Goal: Task Accomplishment & Management: Manage account settings

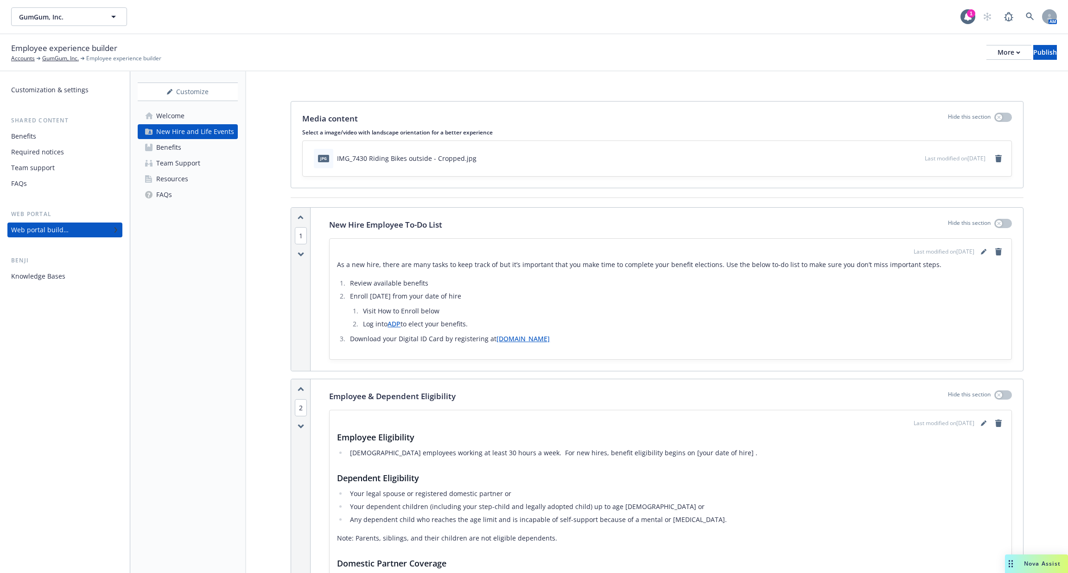
scroll to position [1928, 0]
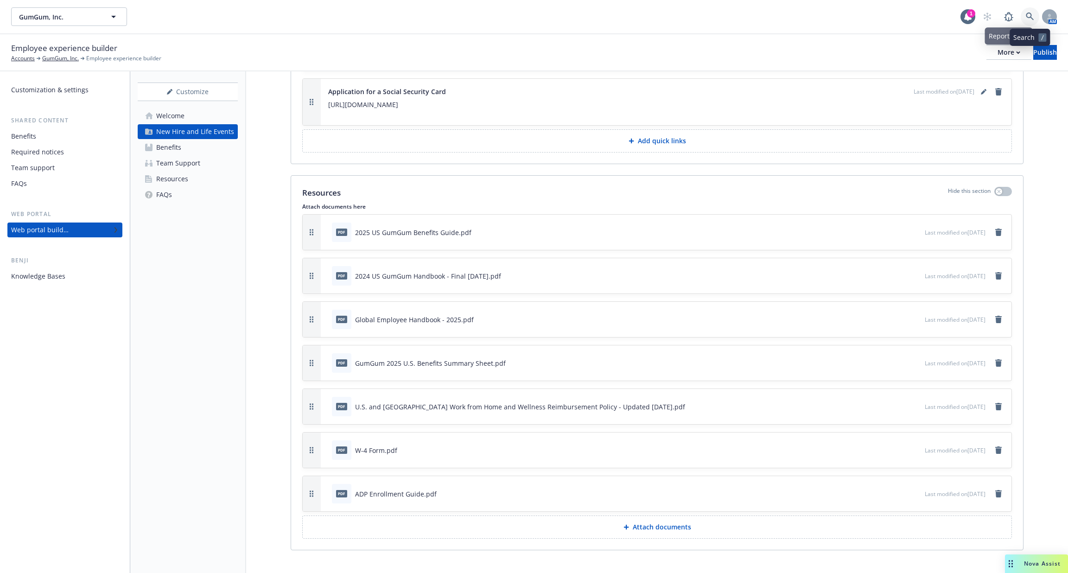
click at [1032, 14] on icon at bounding box center [1030, 17] width 8 height 8
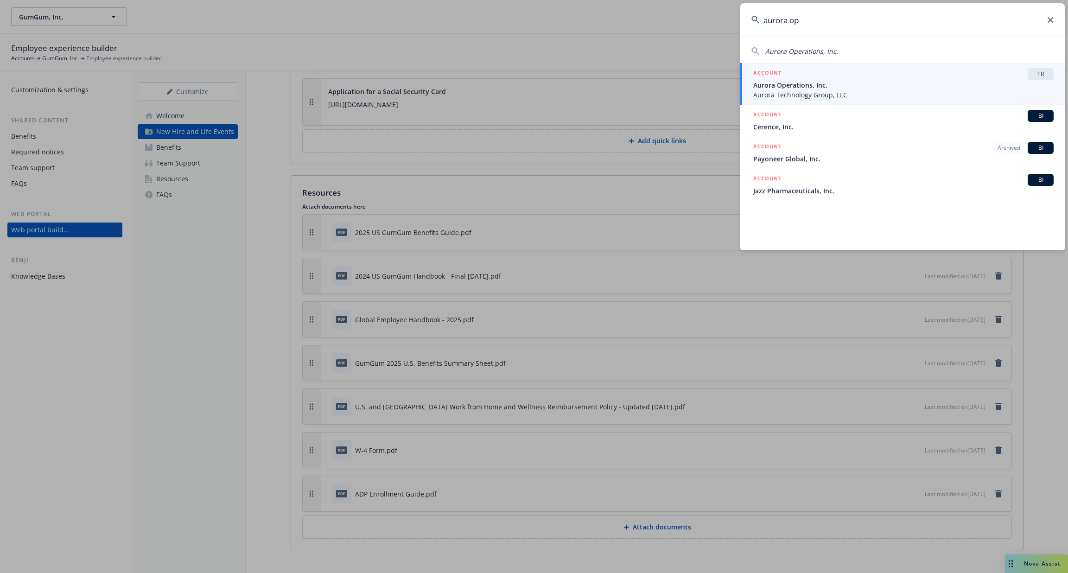
type input "aurora op"
click at [860, 82] on span "Aurora Operations, Inc." at bounding box center [903, 85] width 300 height 10
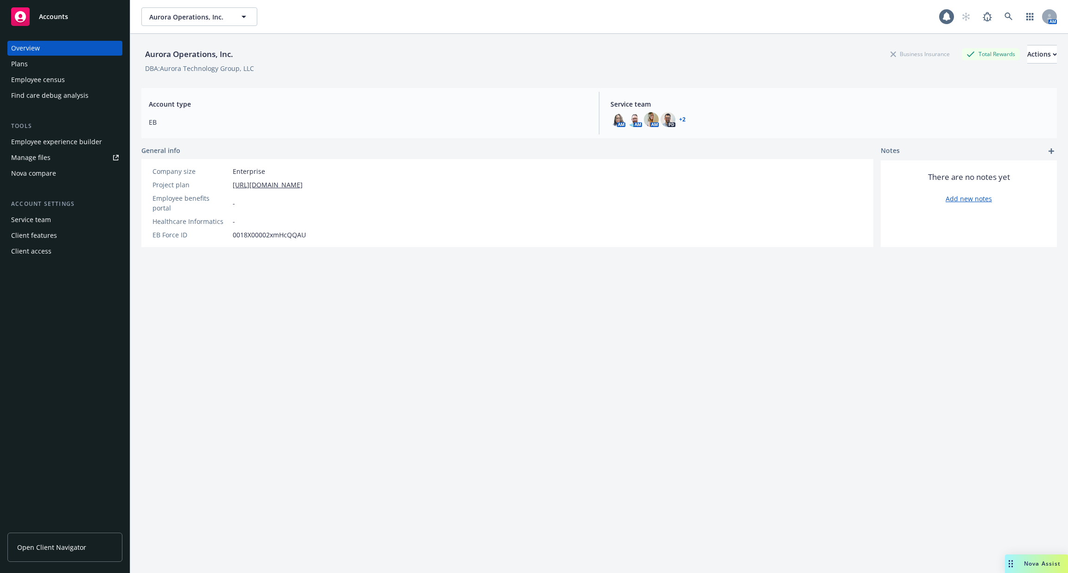
click at [63, 144] on div "Employee experience builder" at bounding box center [56, 141] width 91 height 15
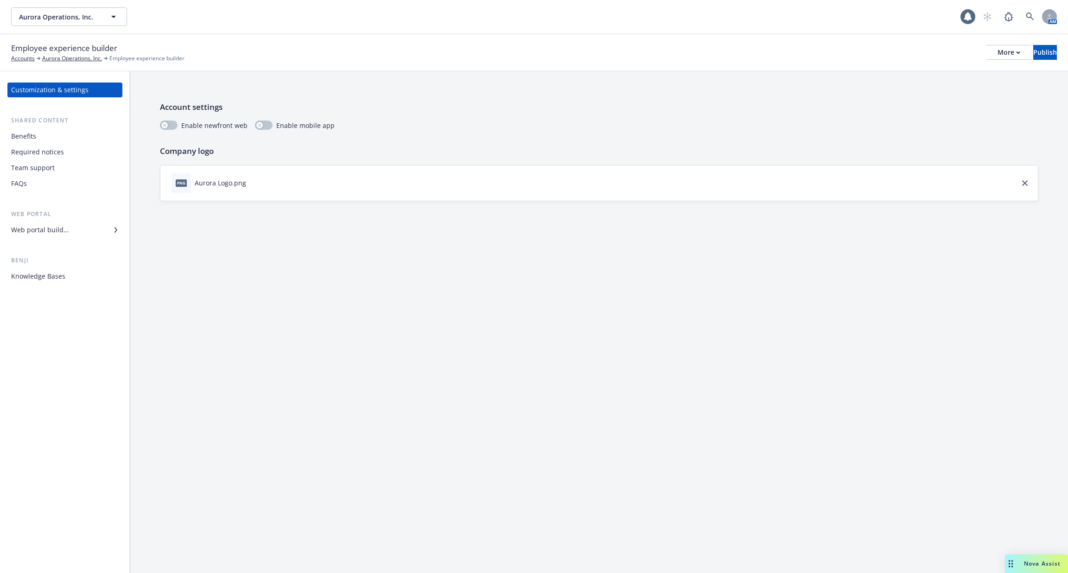
click at [64, 140] on div "Benefits" at bounding box center [65, 136] width 108 height 15
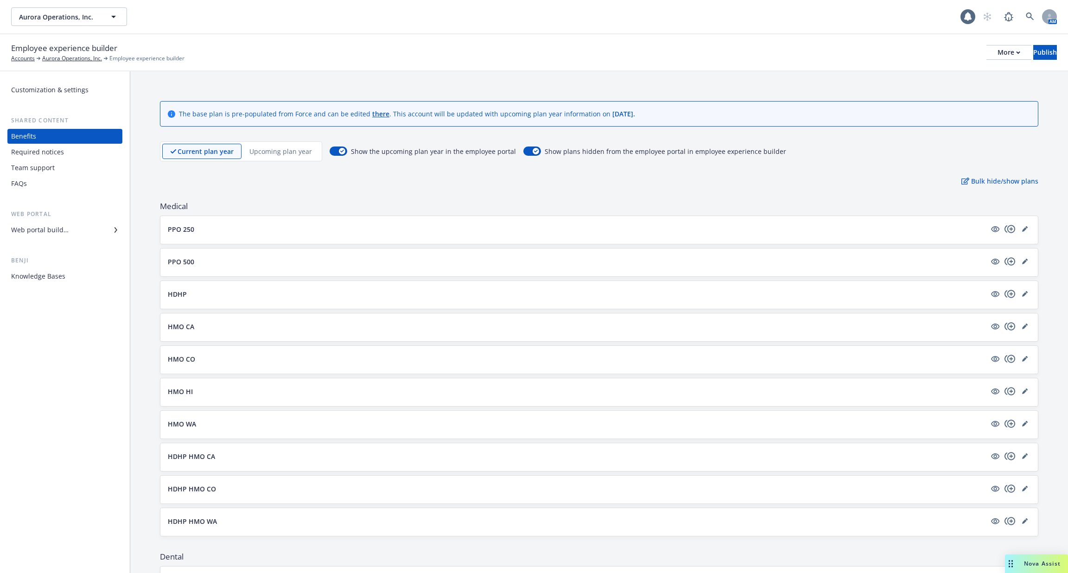
click at [63, 150] on div "Required notices" at bounding box center [65, 152] width 108 height 15
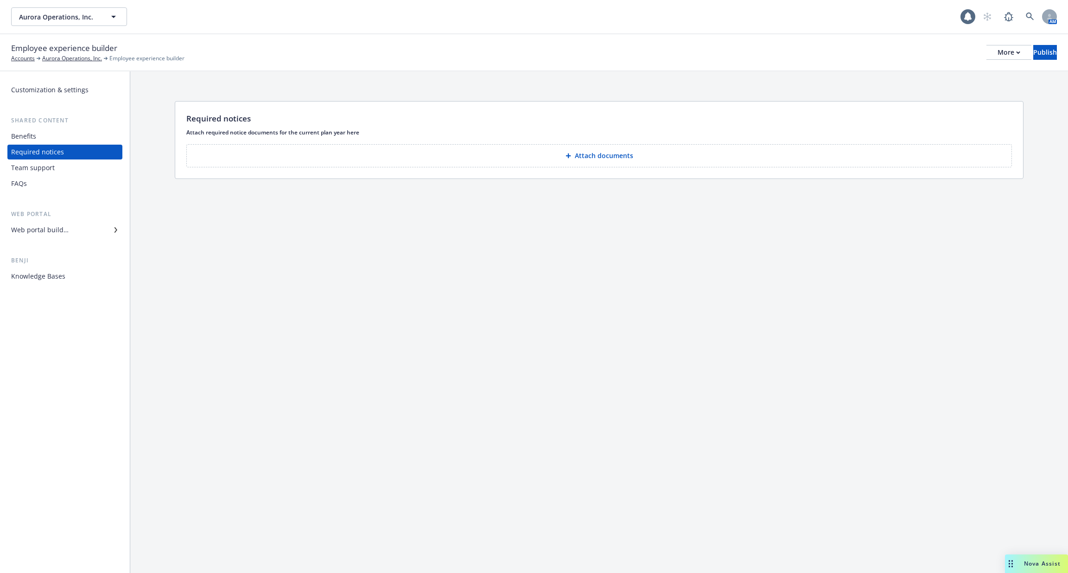
click at [64, 171] on div "Team support" at bounding box center [65, 167] width 108 height 15
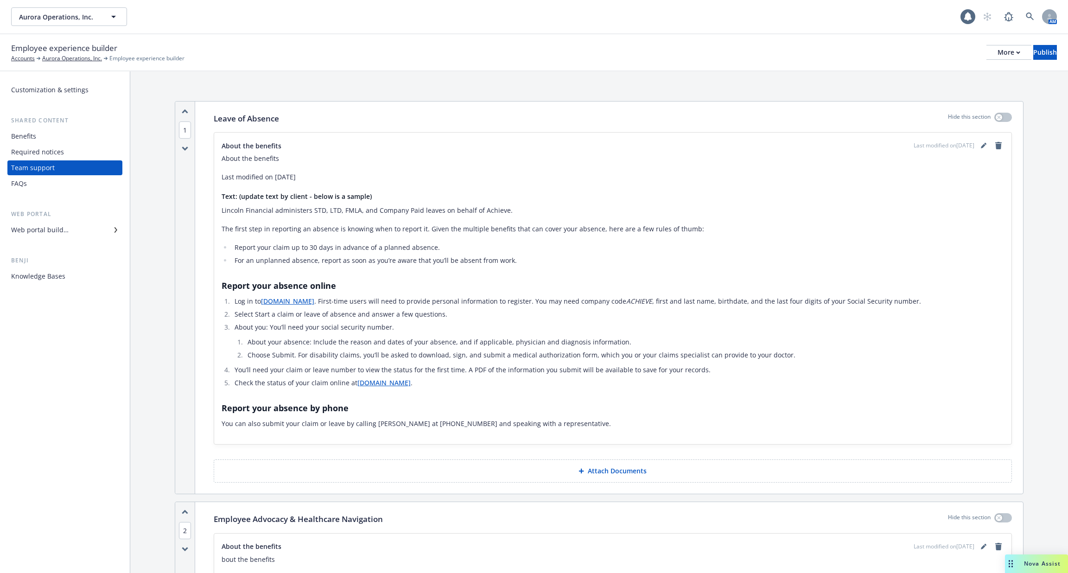
click at [73, 184] on div "FAQs" at bounding box center [65, 183] width 108 height 15
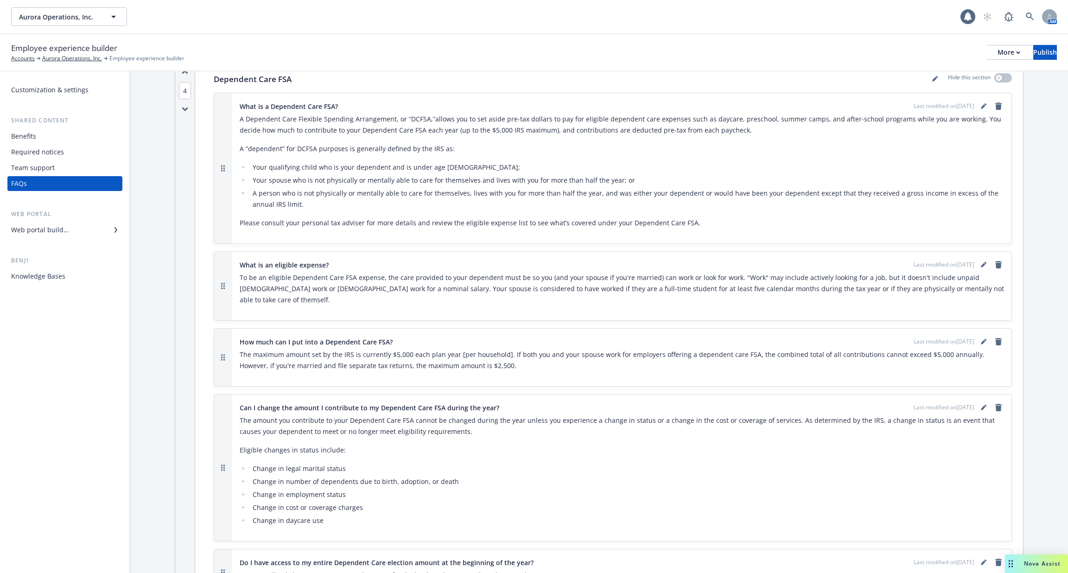
scroll to position [1613, 0]
click at [72, 230] on div "Web portal builder" at bounding box center [65, 230] width 108 height 15
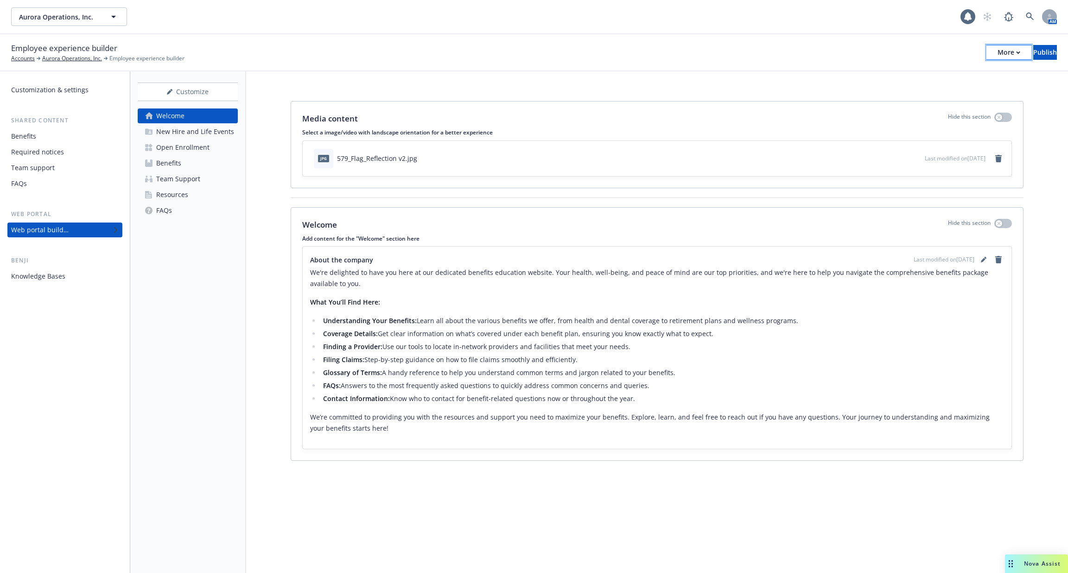
click at [987, 45] on button "More" at bounding box center [1009, 52] width 45 height 15
click at [955, 92] on link "Copy portal link" at bounding box center [932, 92] width 137 height 19
click at [182, 166] on link "Benefits" at bounding box center [188, 163] width 100 height 15
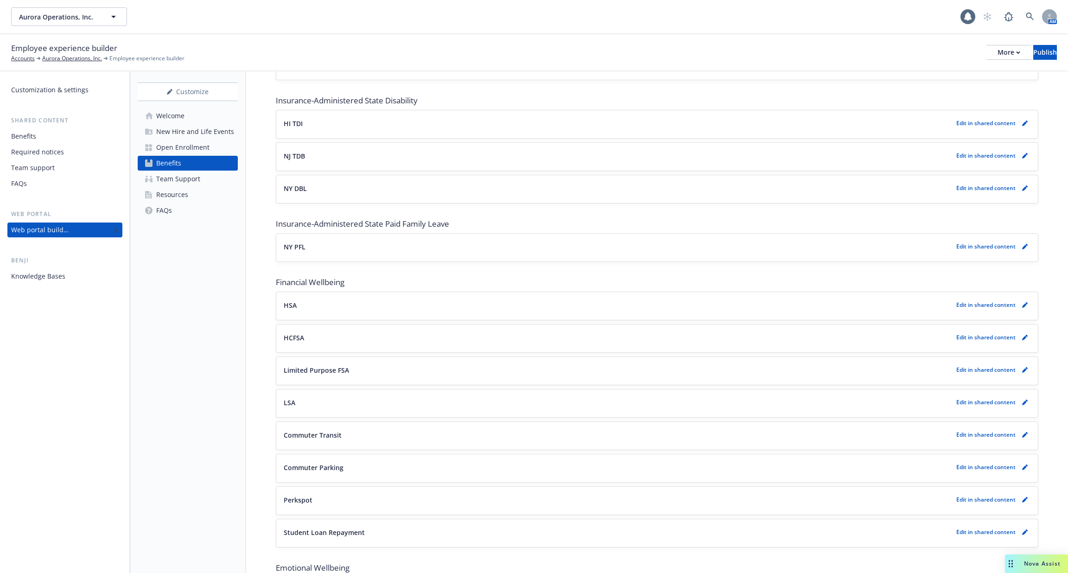
scroll to position [893, 0]
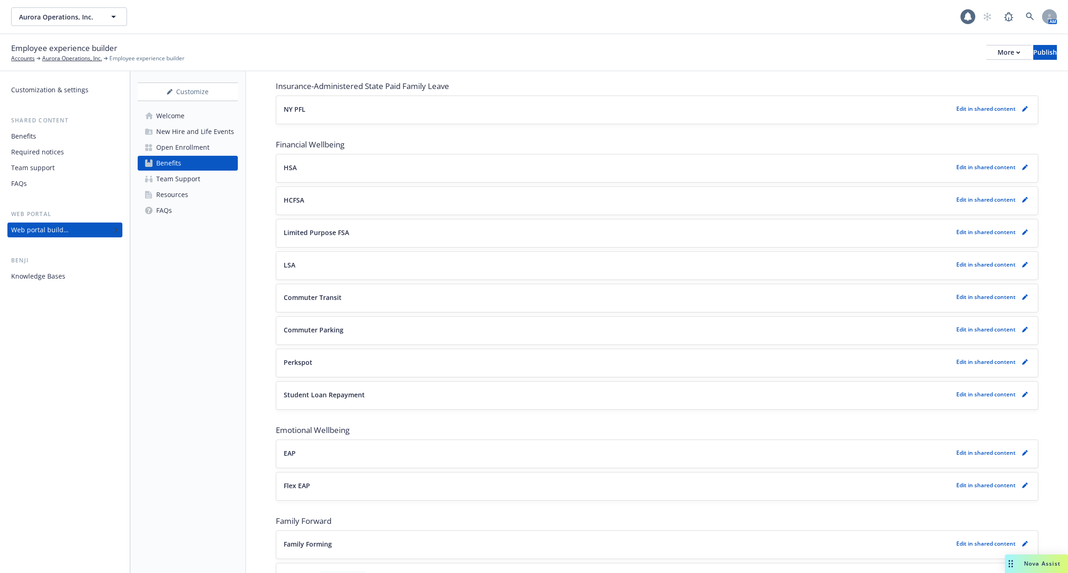
click at [64, 138] on div "Benefits" at bounding box center [65, 136] width 108 height 15
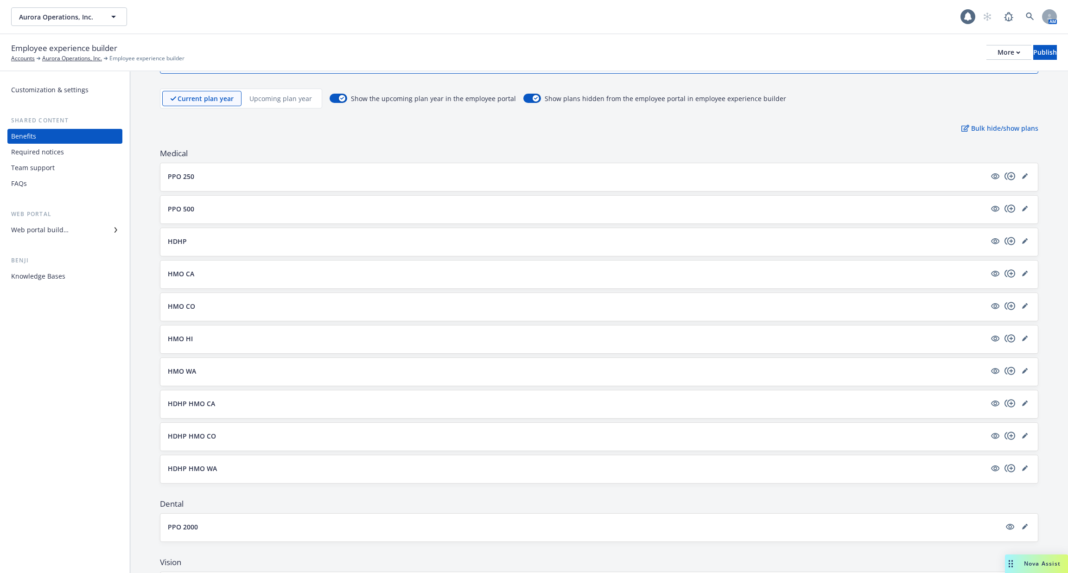
scroll to position [52, 0]
click at [1037, 58] on div "Publish" at bounding box center [1046, 52] width 24 height 14
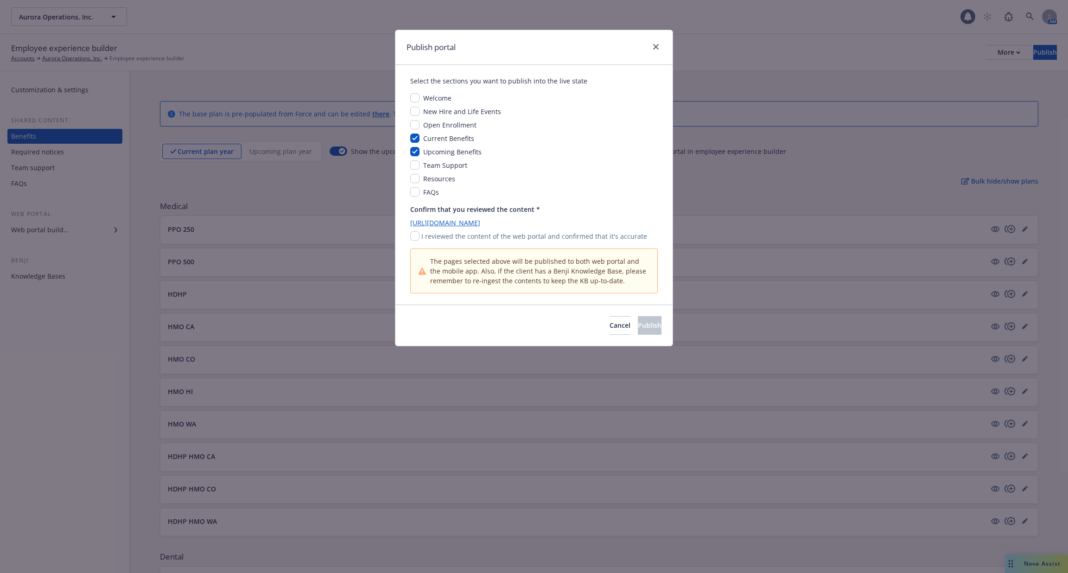
click at [443, 236] on p "I reviewed the content of the web portal and confirmed that it's accurate" at bounding box center [534, 236] width 226 height 10
click at [415, 236] on input "checkbox" at bounding box center [414, 235] width 9 height 9
checkbox input "true"
click at [642, 325] on span "Publish" at bounding box center [650, 325] width 24 height 9
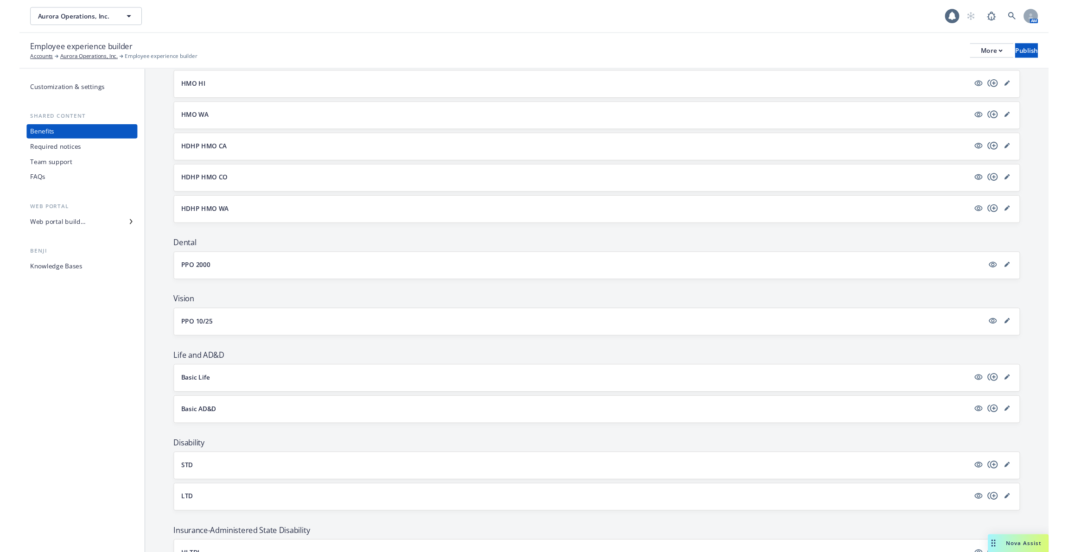
scroll to position [208, 0]
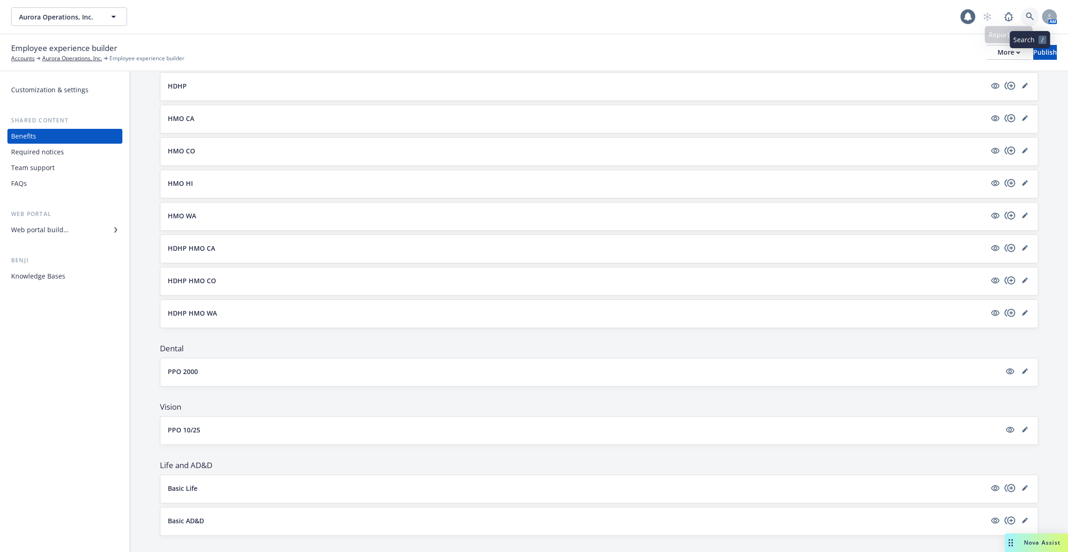
click at [1030, 14] on icon at bounding box center [1030, 17] width 8 height 8
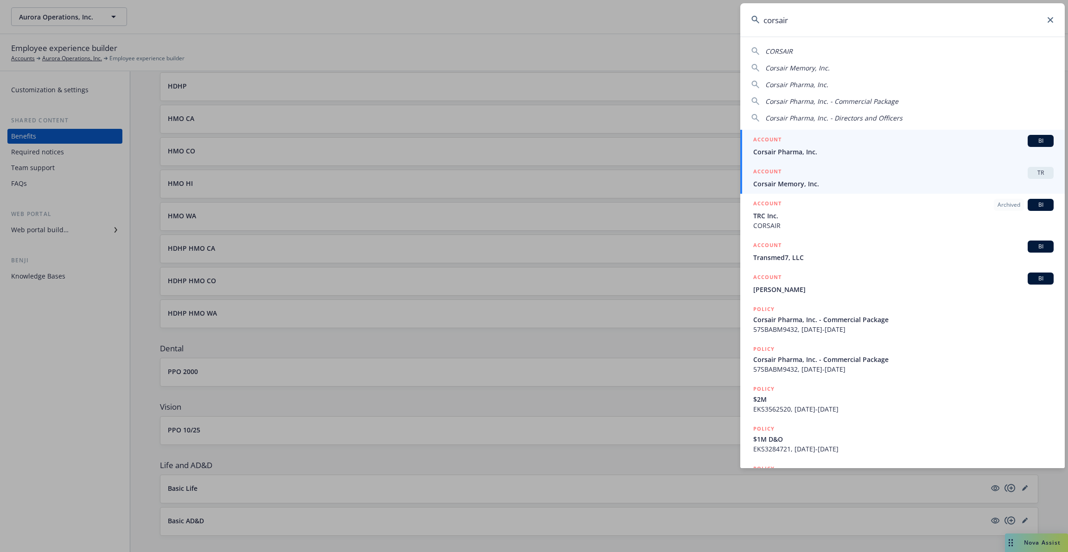
type input "corsair"
click at [830, 177] on div "ACCOUNT TR" at bounding box center [903, 173] width 300 height 12
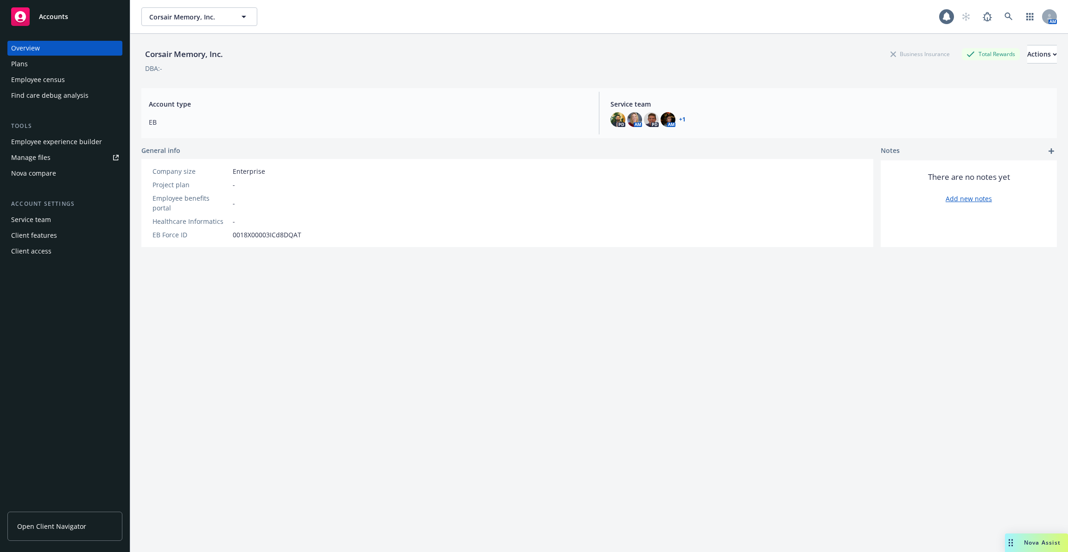
click at [79, 141] on div "Employee experience builder" at bounding box center [56, 141] width 91 height 15
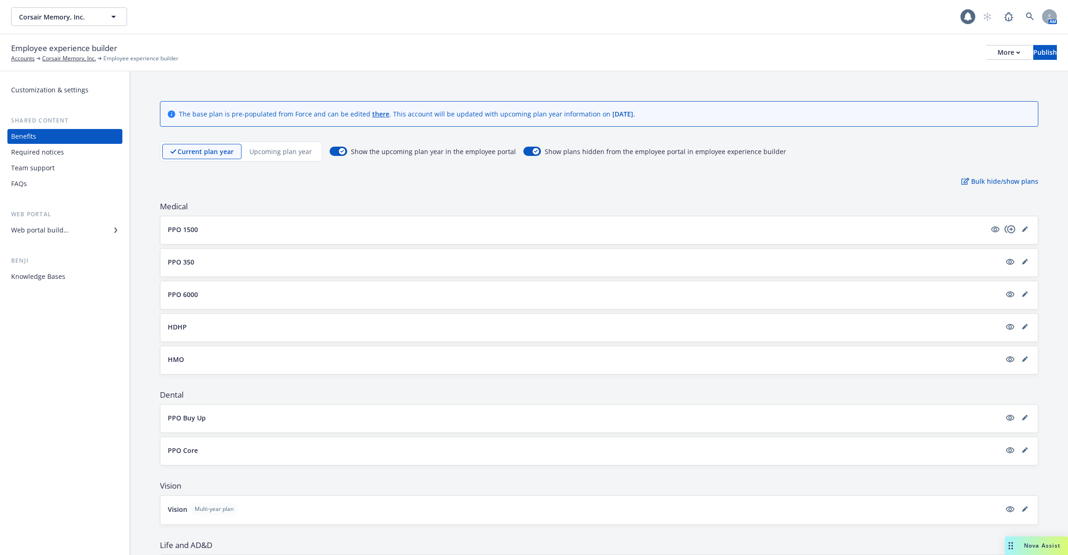
click at [517, 223] on div "PPO 1500" at bounding box center [599, 228] width 863 height 11
click at [511, 228] on button "PPO 1500" at bounding box center [577, 229] width 818 height 10
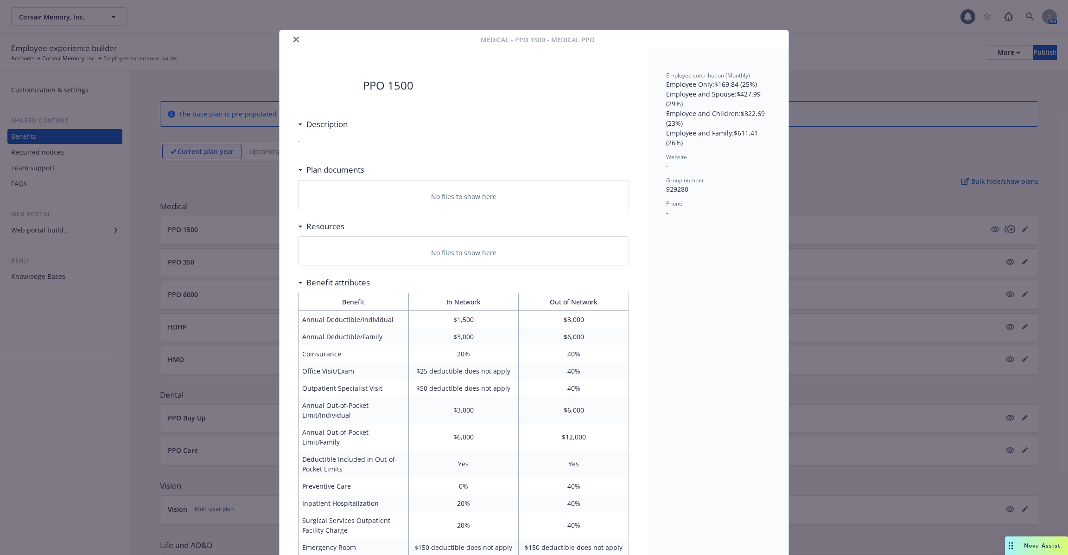
scroll to position [28, 0]
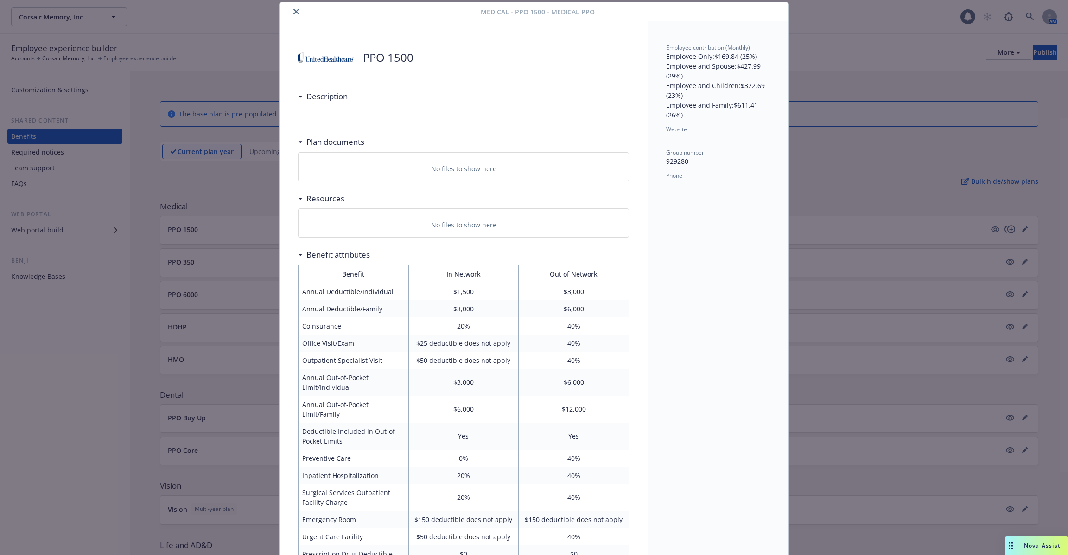
click at [294, 11] on icon "close" at bounding box center [297, 12] width 6 height 6
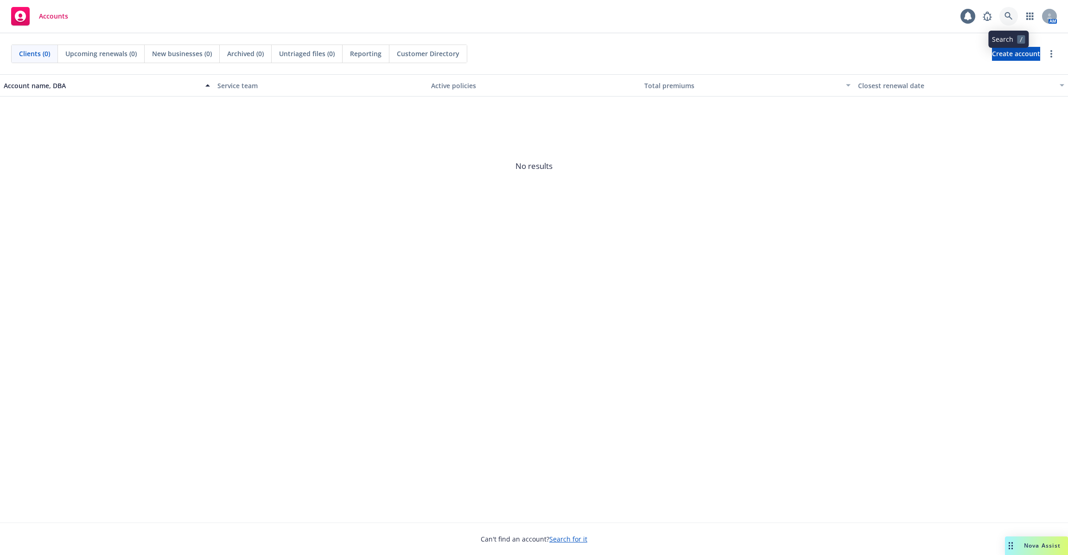
click at [1013, 20] on link at bounding box center [1009, 16] width 19 height 19
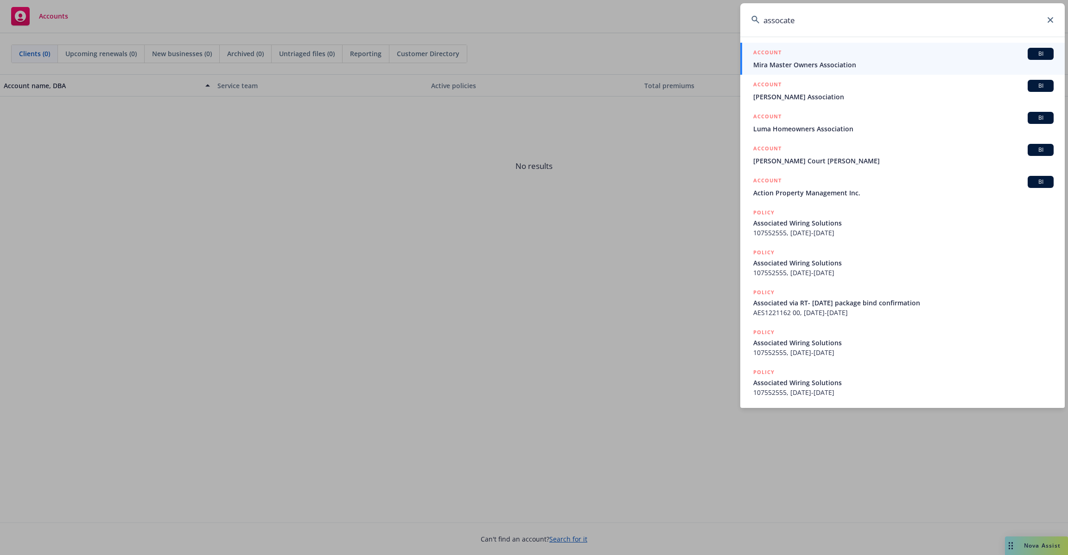
type input "assocated"
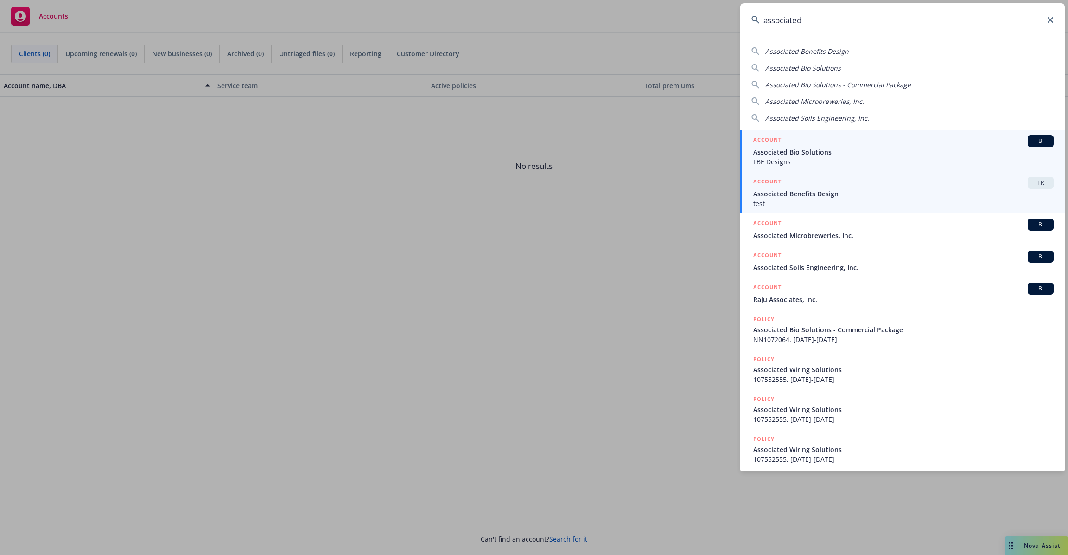
type input "associated"
click at [855, 197] on span "Associated Benefits Design" at bounding box center [903, 194] width 300 height 10
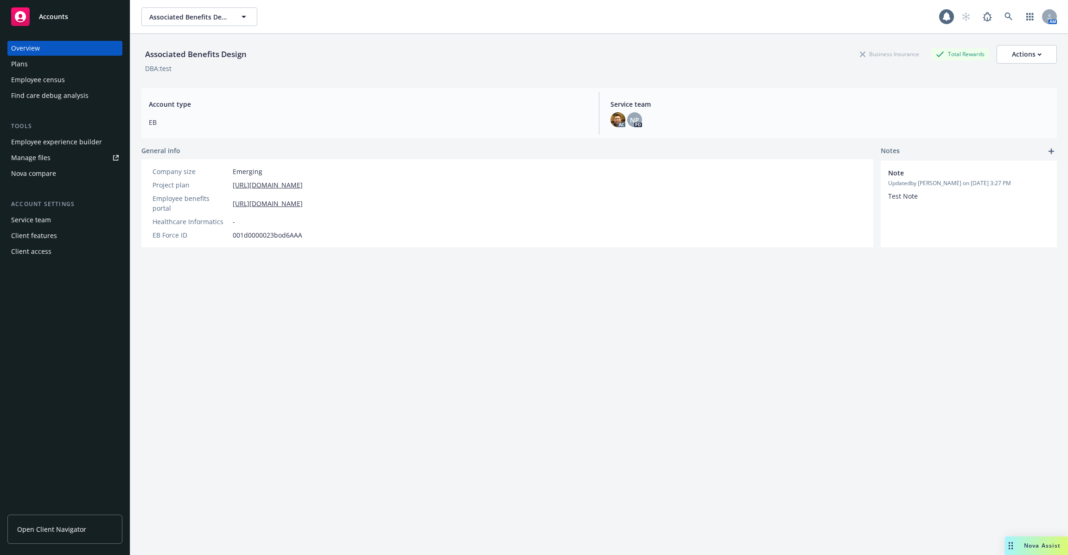
click at [78, 155] on link "Manage files" at bounding box center [64, 157] width 115 height 15
